Goal: Information Seeking & Learning: Learn about a topic

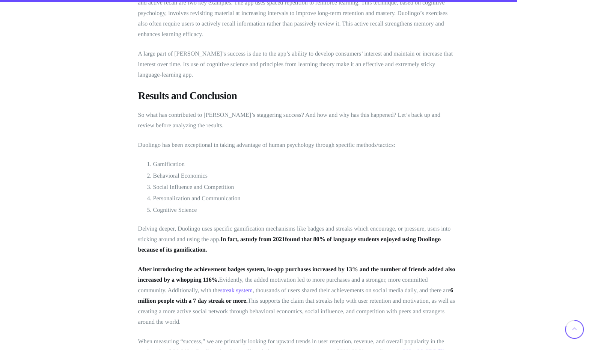
scroll to position [2741, 0]
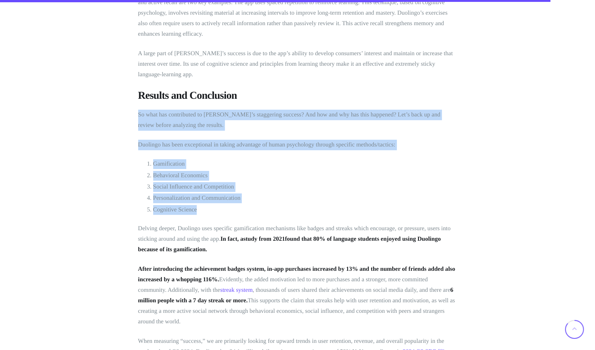
drag, startPoint x: 137, startPoint y: 105, endPoint x: 212, endPoint y: 197, distance: 118.5
copy div "So what has contributed to Duolingo’s staggering success? And how and why has t…"
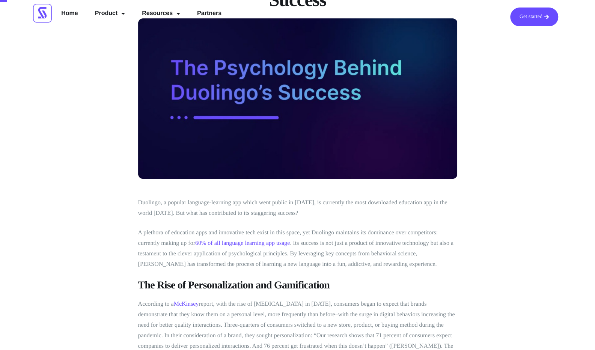
scroll to position [0, 0]
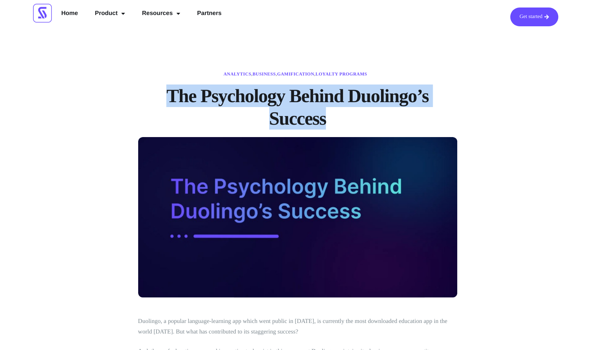
drag, startPoint x: 332, startPoint y: 121, endPoint x: 166, endPoint y: 98, distance: 167.8
click at [166, 98] on h1 "The Psychology Behind Duolingo’s Success" at bounding box center [297, 106] width 319 height 45
copy h1 "The Psychology Behind Duolingo’s Success"
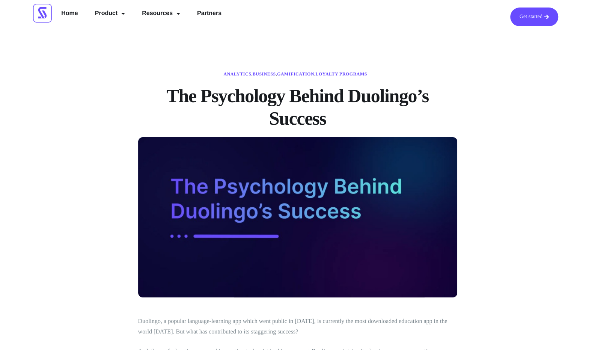
click at [338, 13] on div "Get started Home Product Loyalty Elements Widgets Control Dashboard API Solutio…" at bounding box center [307, 17] width 510 height 26
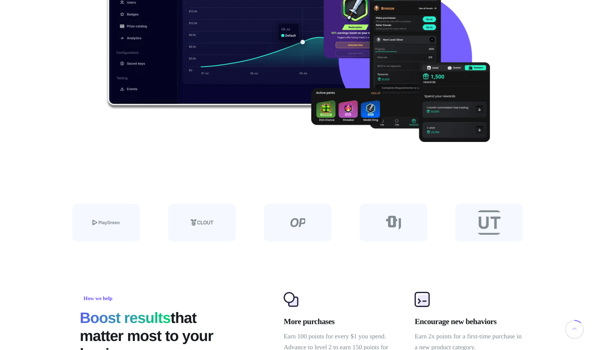
scroll to position [550, 0]
